Goal: Navigation & Orientation: Find specific page/section

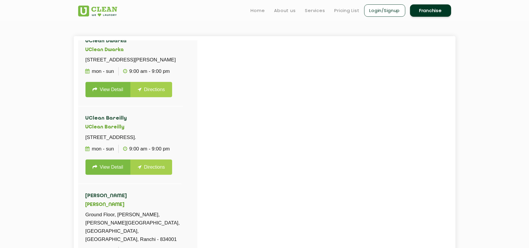
scroll to position [350, 0]
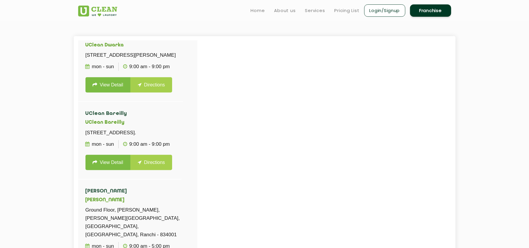
click at [364, 10] on link "Login/Signup" at bounding box center [384, 10] width 41 height 12
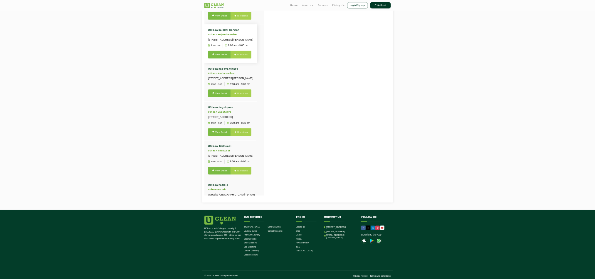
scroll to position [548, 0]
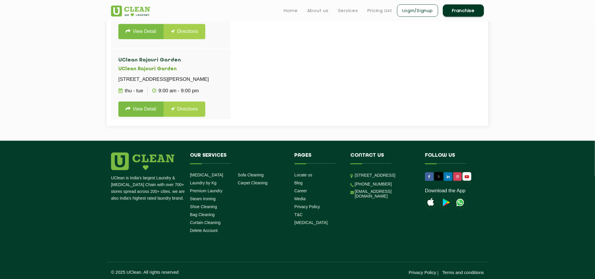
drag, startPoint x: 519, startPoint y: 321, endPoint x: 259, endPoint y: 161, distance: 305.3
click at [259, 161] on h4 "Our Services" at bounding box center [238, 157] width 96 height 11
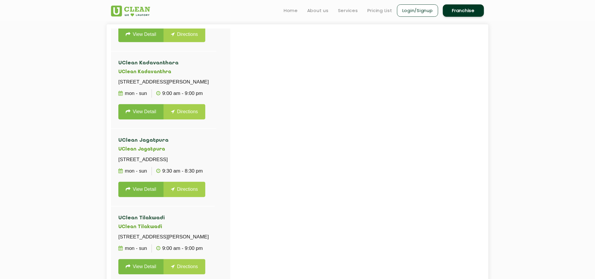
scroll to position [809, 0]
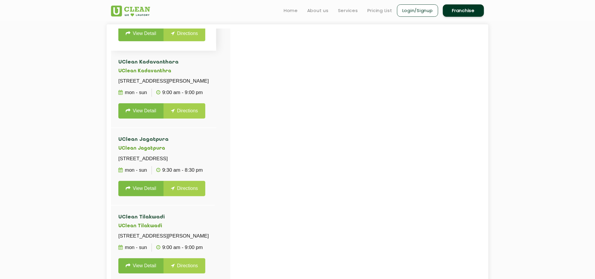
click at [178, 41] on link "Directions" at bounding box center [185, 33] width 42 height 15
click at [174, 41] on link "Directions" at bounding box center [185, 33] width 42 height 15
click at [184, 50] on li "UClean Rajouri Garden [GEOGRAPHIC_DATA] [STREET_ADDRESS][PERSON_NAME] Thu - Tue…" at bounding box center [163, 11] width 105 height 77
click at [185, 23] on ul "Thu - Tue 9:00 AM - 9:00 PM" at bounding box center [163, 15] width 90 height 15
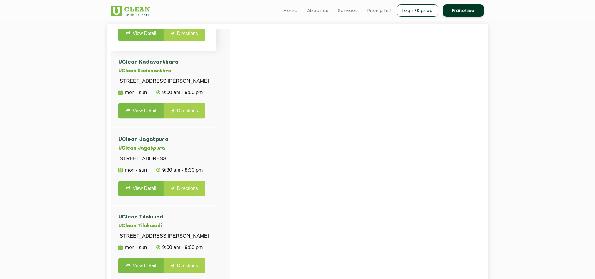
click at [185, 23] on ul "Thu - Tue 9:00 AM - 9:00 PM" at bounding box center [163, 15] width 90 height 15
drag, startPoint x: 184, startPoint y: 78, endPoint x: 180, endPoint y: 82, distance: 6.2
click at [180, 50] on li "UClean Rajouri Garden [GEOGRAPHIC_DATA] [STREET_ADDRESS][PERSON_NAME] Thu - Tue…" at bounding box center [163, 11] width 105 height 77
click at [188, 19] on p "9:00 AM - 9:00 PM" at bounding box center [175, 15] width 47 height 8
click at [177, 23] on ul "Thu - Tue 9:00 AM - 9:00 PM" at bounding box center [163, 15] width 90 height 15
